Goal: Task Accomplishment & Management: Manage account settings

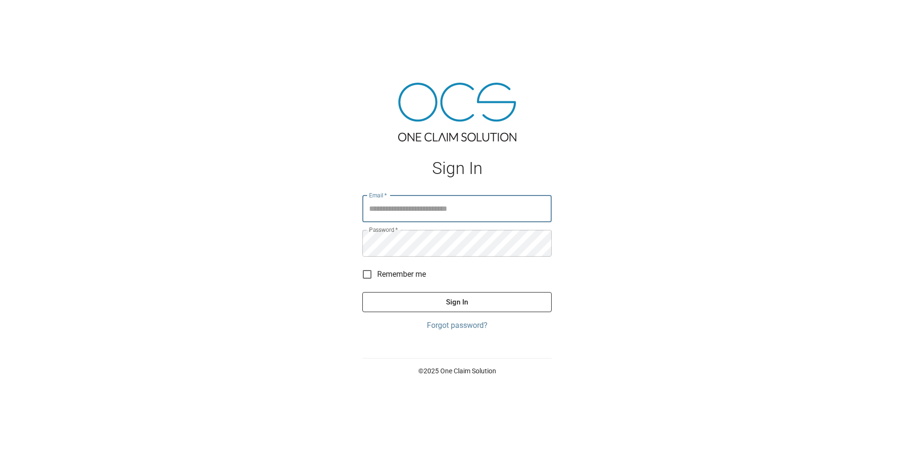
type input "**********"
click at [518, 303] on button "Sign In" at bounding box center [456, 302] width 189 height 20
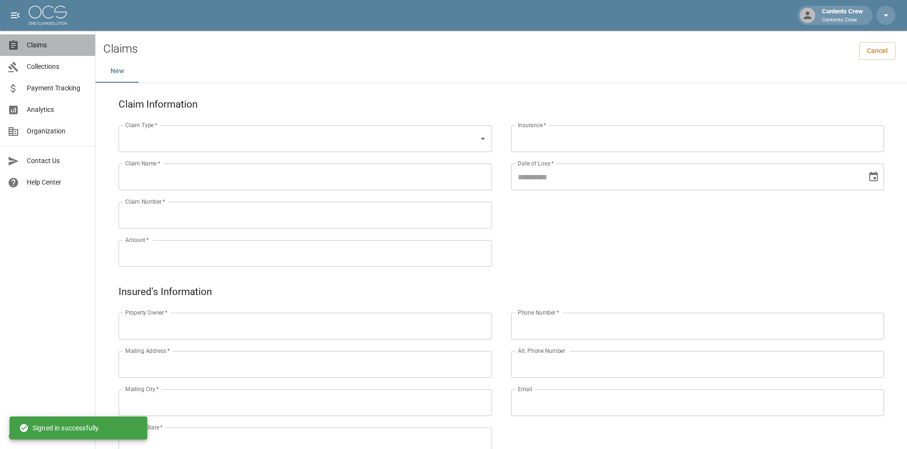
click at [51, 46] on span "Claims" at bounding box center [57, 45] width 61 height 10
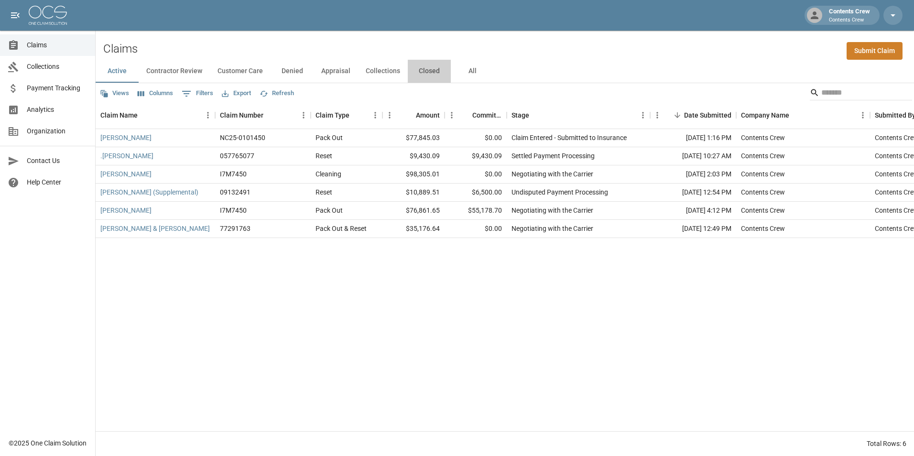
click at [431, 70] on button "Closed" at bounding box center [429, 71] width 43 height 23
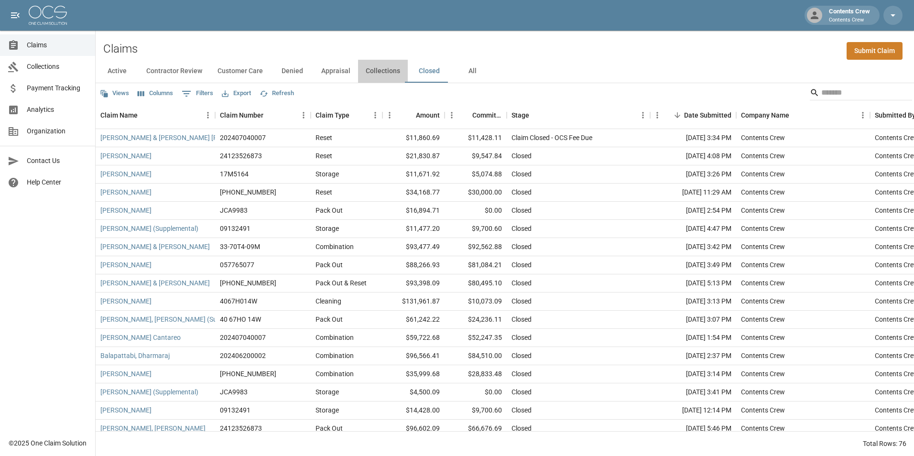
click at [381, 71] on button "Collections" at bounding box center [383, 71] width 50 height 23
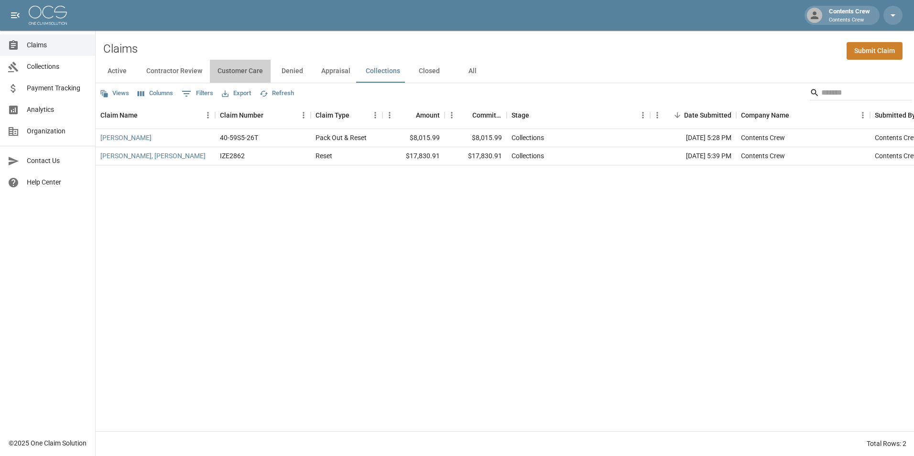
click at [252, 71] on button "Customer Care" at bounding box center [240, 71] width 61 height 23
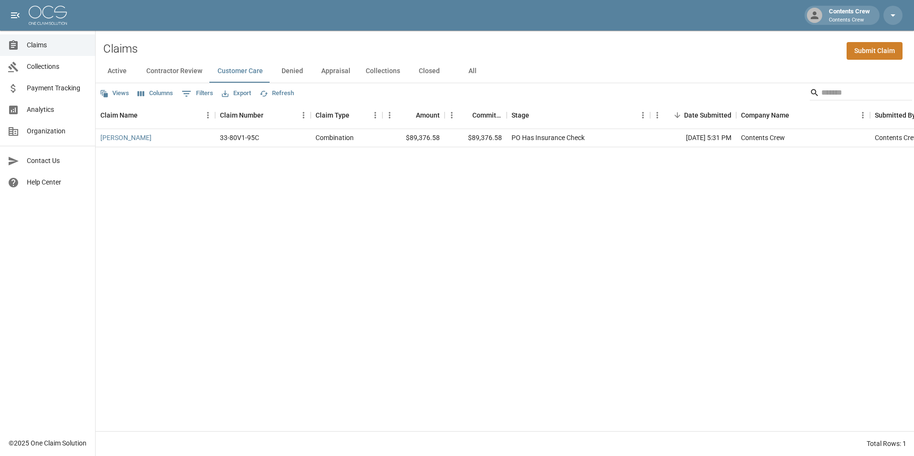
click at [210, 60] on button "Customer Care" at bounding box center [240, 71] width 61 height 23
